Goal: Transaction & Acquisition: Book appointment/travel/reservation

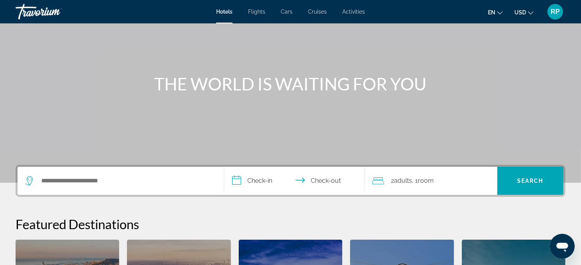
scroll to position [86, 0]
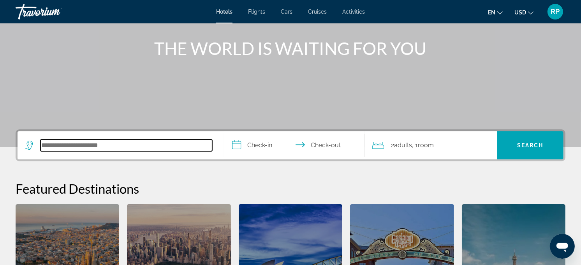
click at [76, 141] on input "Search hotel destination" at bounding box center [126, 145] width 172 height 12
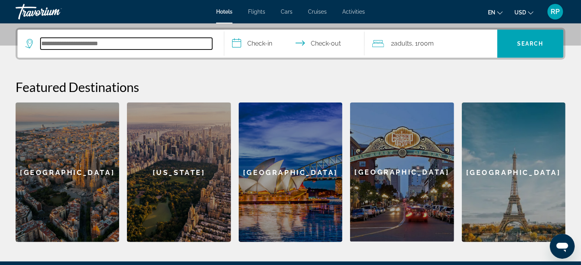
scroll to position [190, 0]
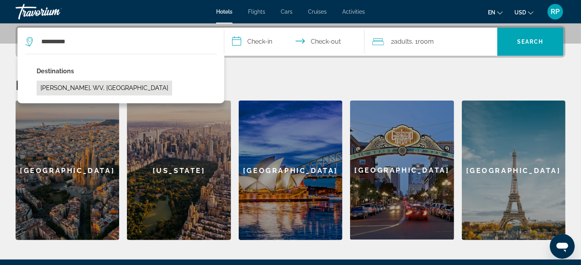
click at [63, 88] on button "[PERSON_NAME], WV, [GEOGRAPHIC_DATA]" at bounding box center [104, 88] width 135 height 15
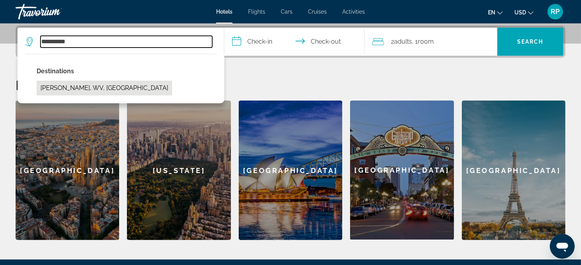
type input "**********"
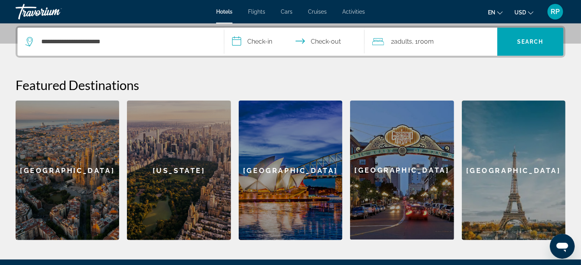
click at [260, 47] on input "**********" at bounding box center [296, 43] width 144 height 30
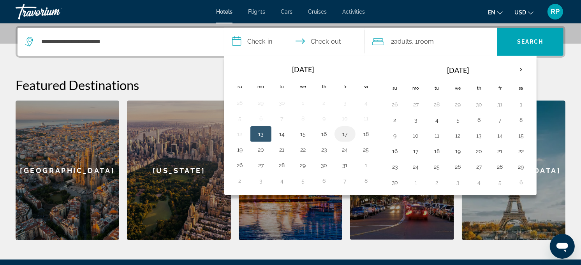
click at [343, 132] on button "17" at bounding box center [345, 133] width 12 height 11
click at [240, 151] on button "19" at bounding box center [239, 149] width 12 height 11
type input "**********"
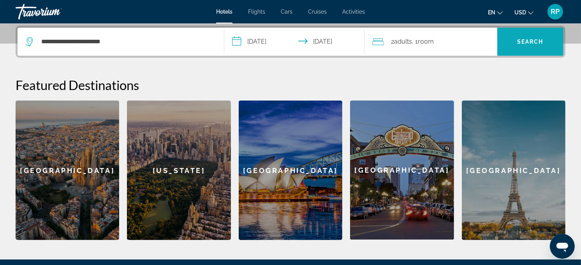
click at [517, 43] on span "Search" at bounding box center [530, 42] width 26 height 6
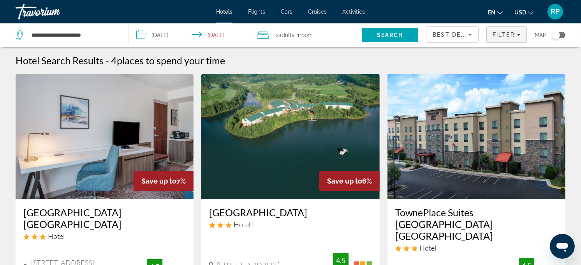
click at [518, 34] on icon "Filters" at bounding box center [518, 35] width 4 height 2
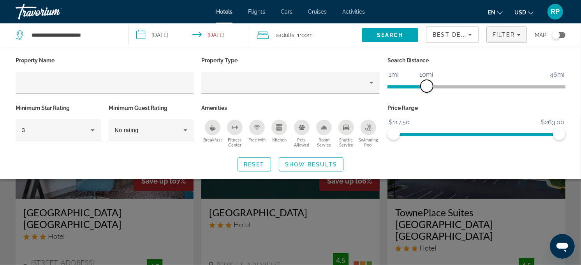
drag, startPoint x: 501, startPoint y: 84, endPoint x: 427, endPoint y: 97, distance: 74.7
click at [427, 97] on div "Search Distance 1mi 46mi 10mi" at bounding box center [476, 78] width 186 height 47
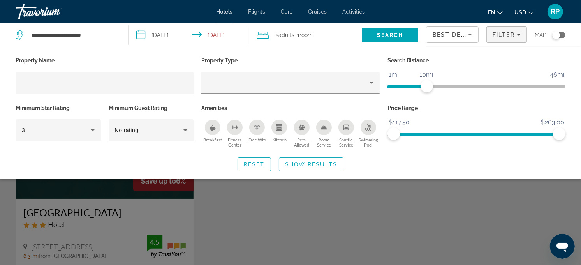
click at [211, 126] on icon "Breakfast" at bounding box center [212, 127] width 6 height 6
click at [555, 34] on div "Toggle map" at bounding box center [556, 35] width 8 height 8
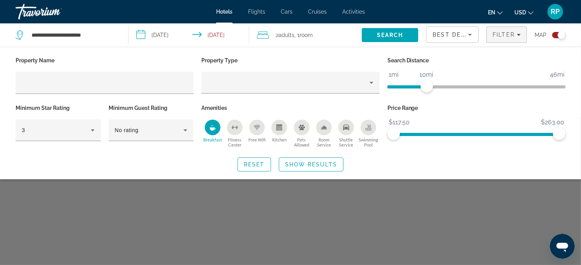
scroll to position [47, 0]
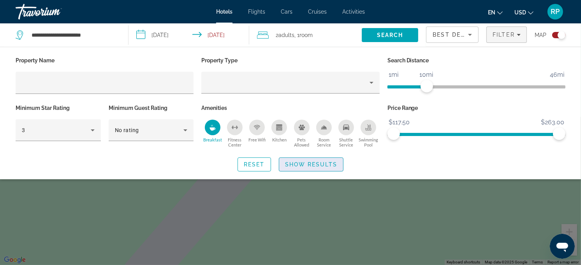
click at [313, 162] on span "Show Results" at bounding box center [311, 164] width 52 height 6
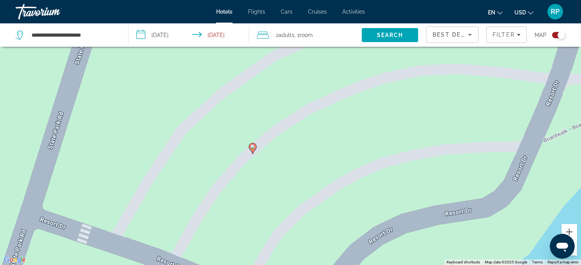
drag, startPoint x: 205, startPoint y: 98, endPoint x: 218, endPoint y: 152, distance: 55.2
click at [218, 152] on div "To activate drag with keyboard, press Alt + Enter. Once in keyboard drag state,…" at bounding box center [290, 132] width 581 height 265
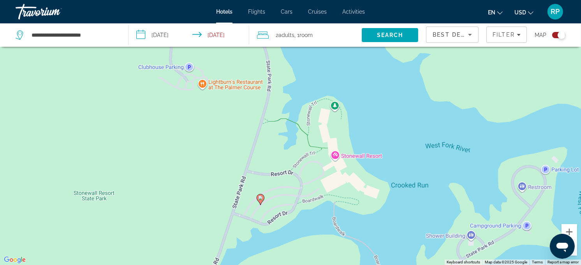
drag, startPoint x: 212, startPoint y: 97, endPoint x: 248, endPoint y: 156, distance: 69.3
click at [248, 156] on div "To activate drag with keyboard, press Alt + Enter. Once in keyboard drag state,…" at bounding box center [290, 132] width 581 height 265
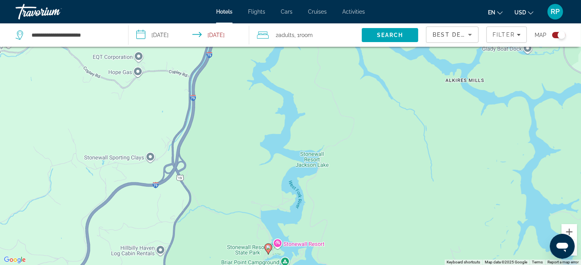
drag, startPoint x: 210, startPoint y: 95, endPoint x: 221, endPoint y: 130, distance: 36.7
click at [221, 130] on div "To activate drag with keyboard, press Alt + Enter. Once in keyboard drag state,…" at bounding box center [290, 132] width 581 height 265
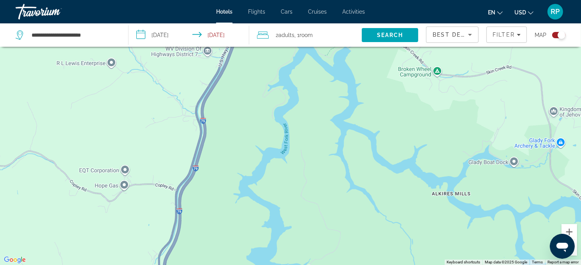
drag, startPoint x: 223, startPoint y: 94, endPoint x: 198, endPoint y: 232, distance: 140.1
click at [197, 232] on div "To activate drag with keyboard, press Alt + Enter. Once in keyboard drag state,…" at bounding box center [290, 132] width 581 height 265
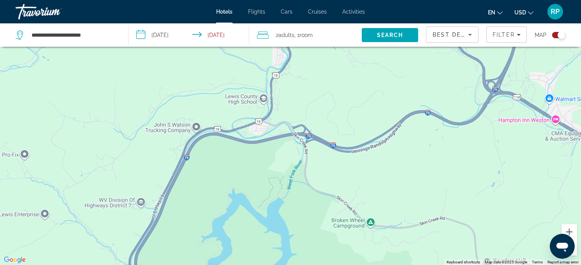
drag, startPoint x: 239, startPoint y: 95, endPoint x: 191, endPoint y: 213, distance: 127.1
click at [191, 213] on div "Main content" at bounding box center [290, 132] width 581 height 265
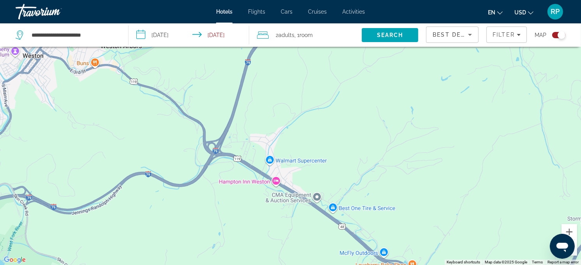
drag, startPoint x: 469, startPoint y: 142, endPoint x: 201, endPoint y: 203, distance: 275.1
click at [201, 203] on div "Main content" at bounding box center [290, 132] width 581 height 265
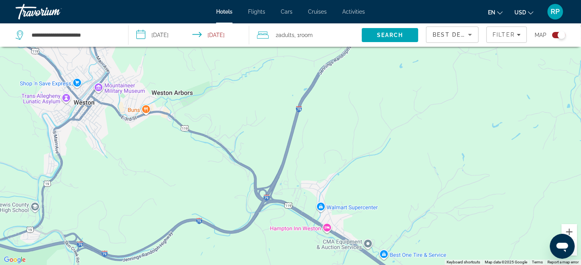
drag, startPoint x: 37, startPoint y: 119, endPoint x: 77, endPoint y: 151, distance: 50.7
click at [77, 151] on div "Main content" at bounding box center [290, 132] width 581 height 265
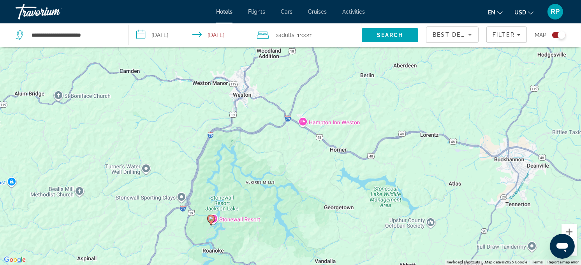
drag, startPoint x: 373, startPoint y: 114, endPoint x: 351, endPoint y: 72, distance: 48.2
click at [351, 72] on div "To activate drag with keyboard, press Alt + Enter. Once in keyboard drag state,…" at bounding box center [290, 132] width 581 height 265
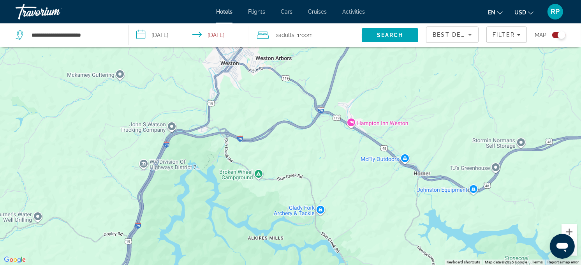
click at [562, 35] on div "Toggle map" at bounding box center [561, 35] width 8 height 8
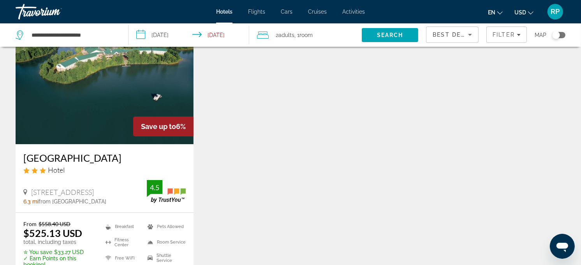
click at [473, 32] on icon "Sort by" at bounding box center [469, 34] width 9 height 9
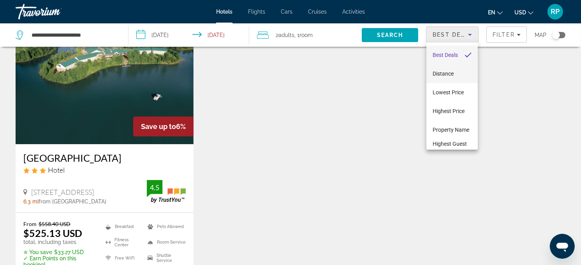
click at [446, 72] on span "Distance" at bounding box center [442, 73] width 21 height 6
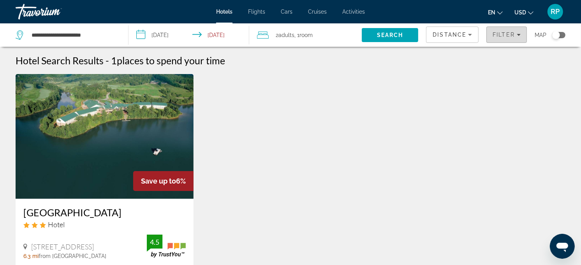
click at [509, 32] on span "Filter" at bounding box center [503, 35] width 22 height 6
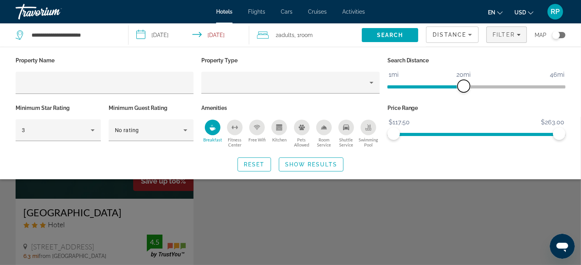
drag, startPoint x: 426, startPoint y: 84, endPoint x: 462, endPoint y: 84, distance: 36.6
click at [462, 84] on span "ngx-slider" at bounding box center [463, 86] width 12 height 12
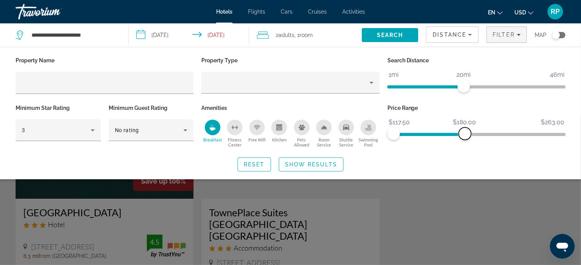
drag, startPoint x: 559, startPoint y: 130, endPoint x: 465, endPoint y: 137, distance: 94.4
click at [465, 137] on span "ngx-slider-max" at bounding box center [464, 133] width 12 height 12
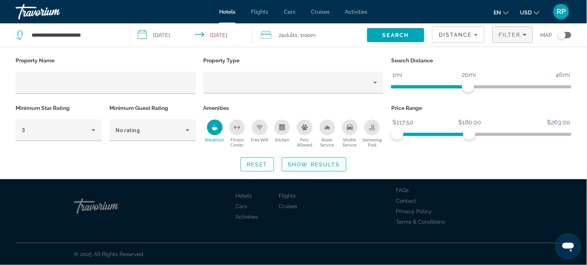
click at [309, 165] on span "Show Results" at bounding box center [314, 164] width 52 height 6
